Goal: Check status: Check status

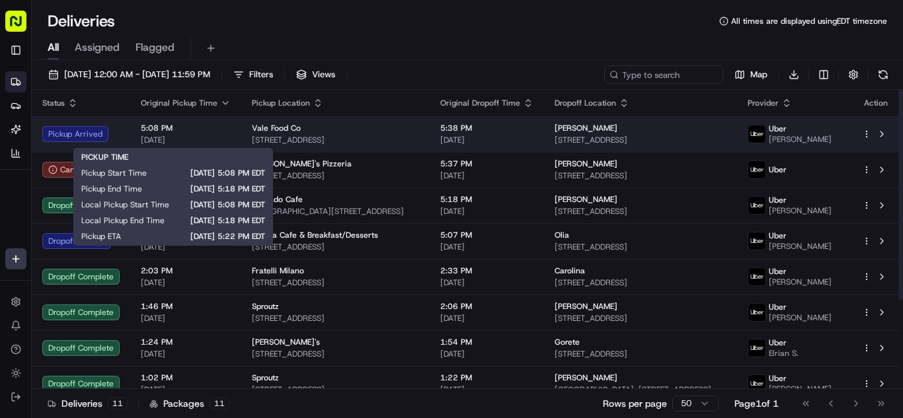
click at [212, 139] on span "[DATE]" at bounding box center [186, 140] width 90 height 11
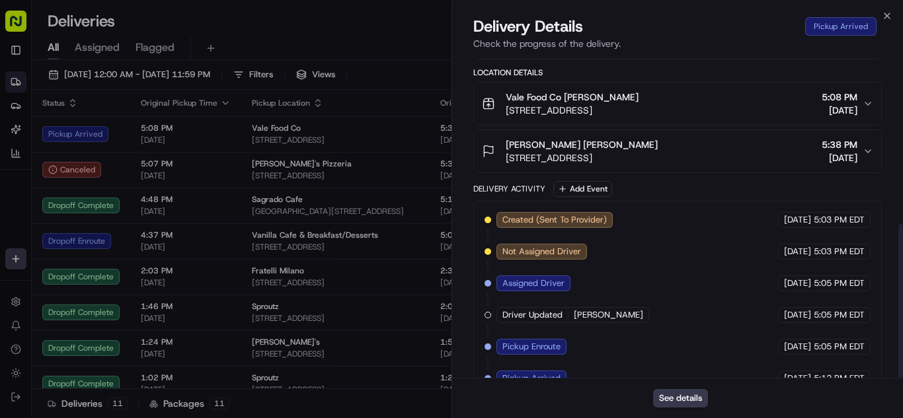
scroll to position [353, 0]
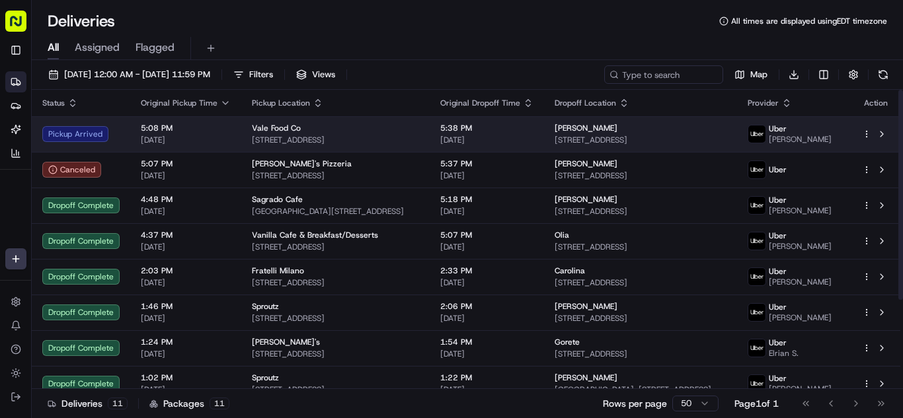
click at [194, 136] on span "[DATE]" at bounding box center [186, 140] width 90 height 11
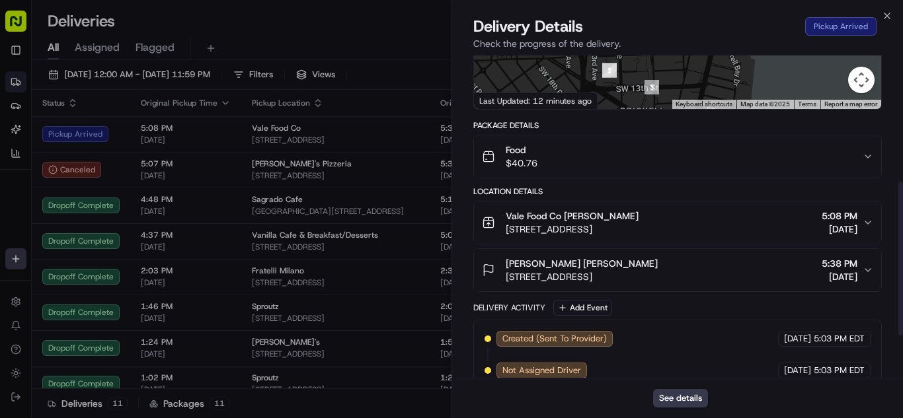
scroll to position [264, 0]
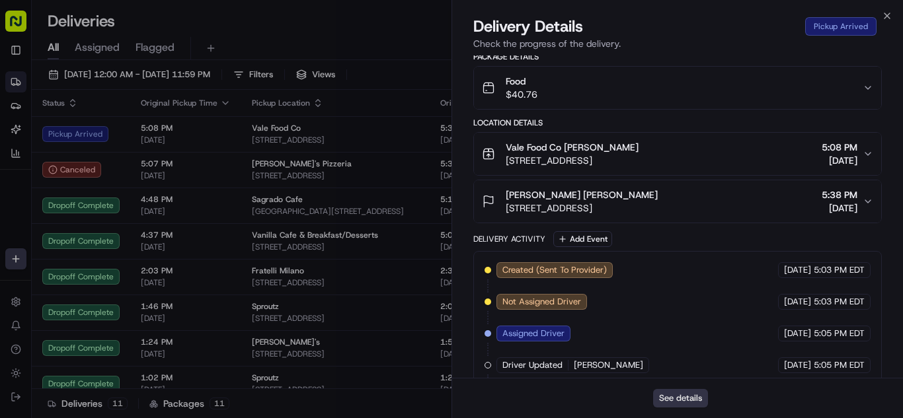
click at [687, 399] on button "See details" at bounding box center [680, 398] width 55 height 19
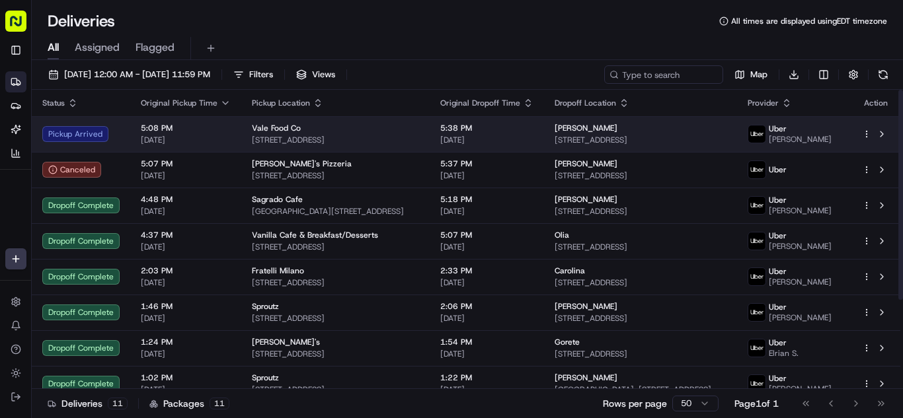
click at [204, 129] on span "5:08 PM" at bounding box center [186, 128] width 90 height 11
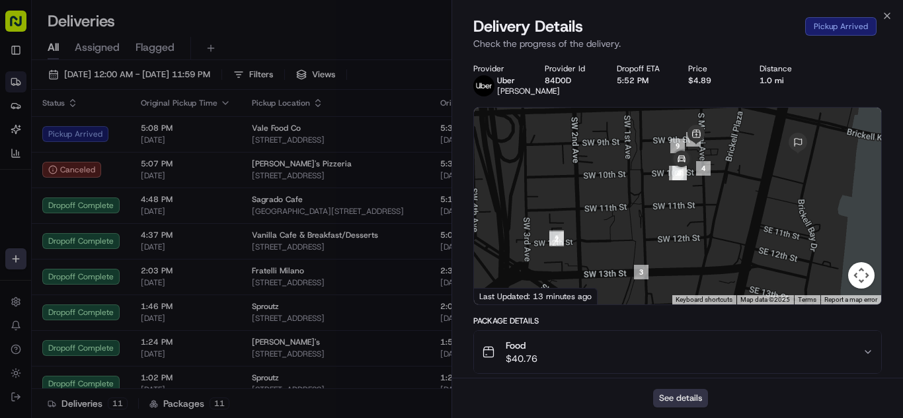
click at [674, 392] on button "See details" at bounding box center [680, 398] width 55 height 19
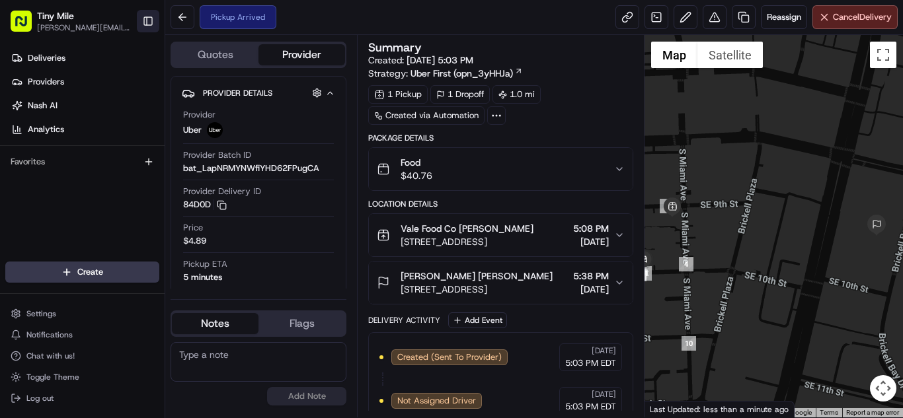
click at [143, 22] on button "Toggle Sidebar" at bounding box center [148, 21] width 22 height 22
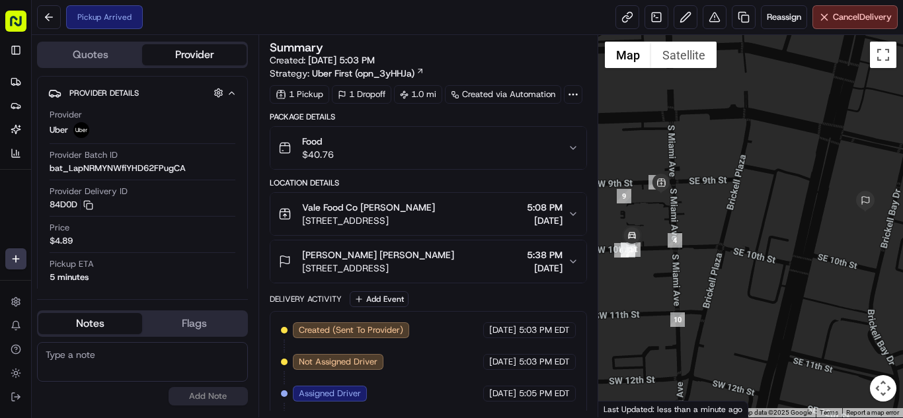
drag, startPoint x: 653, startPoint y: 317, endPoint x: 667, endPoint y: 293, distance: 28.1
click at [667, 293] on div at bounding box center [750, 226] width 305 height 383
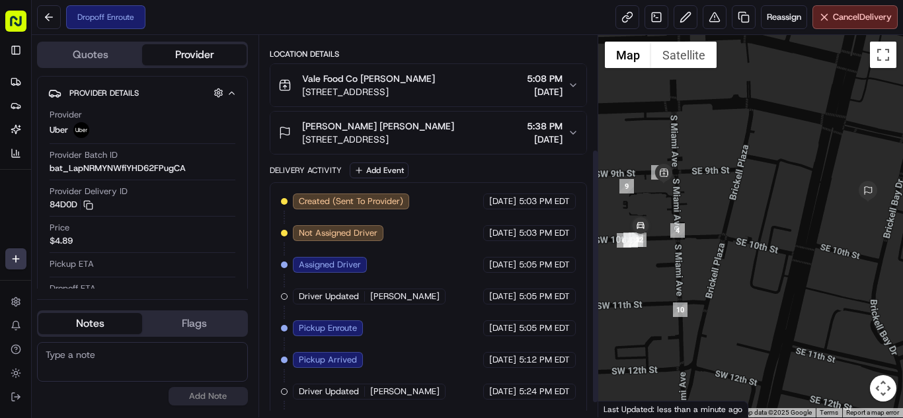
scroll to position [192, 0]
